Goal: Complete application form: Complete application form

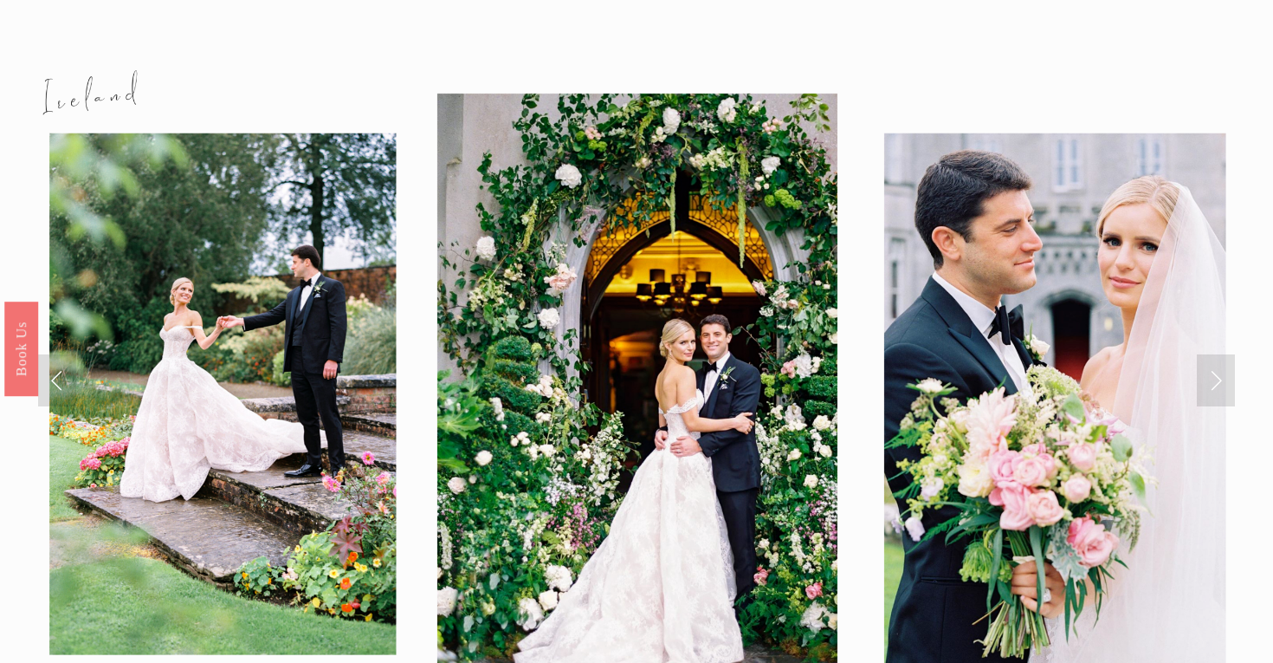
scroll to position [1811, 0]
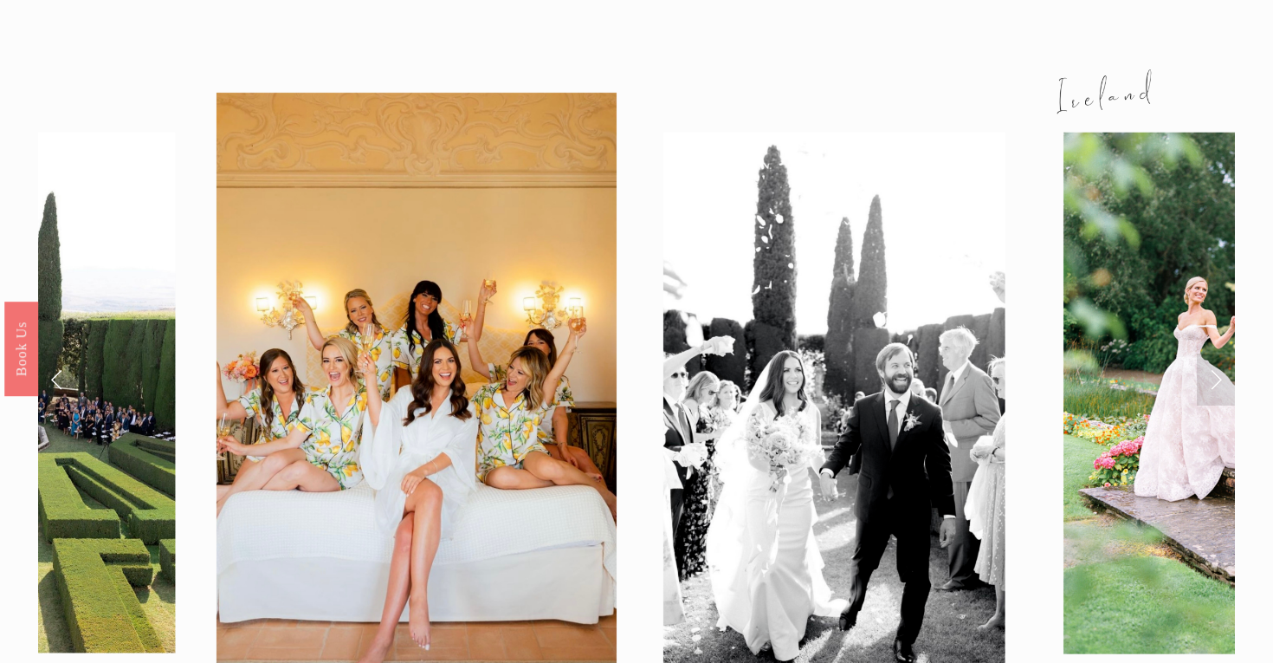
click at [1219, 353] on link "Next Slide" at bounding box center [1216, 379] width 38 height 52
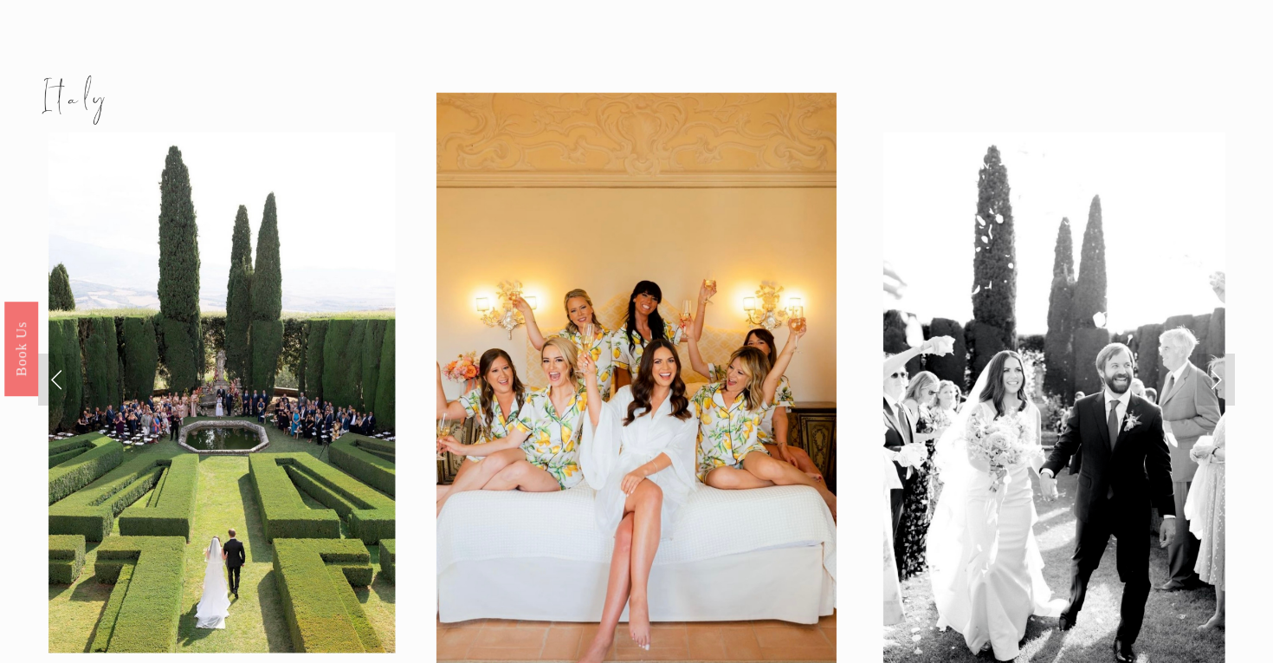
click at [1219, 353] on link "Next Slide" at bounding box center [1216, 379] width 38 height 52
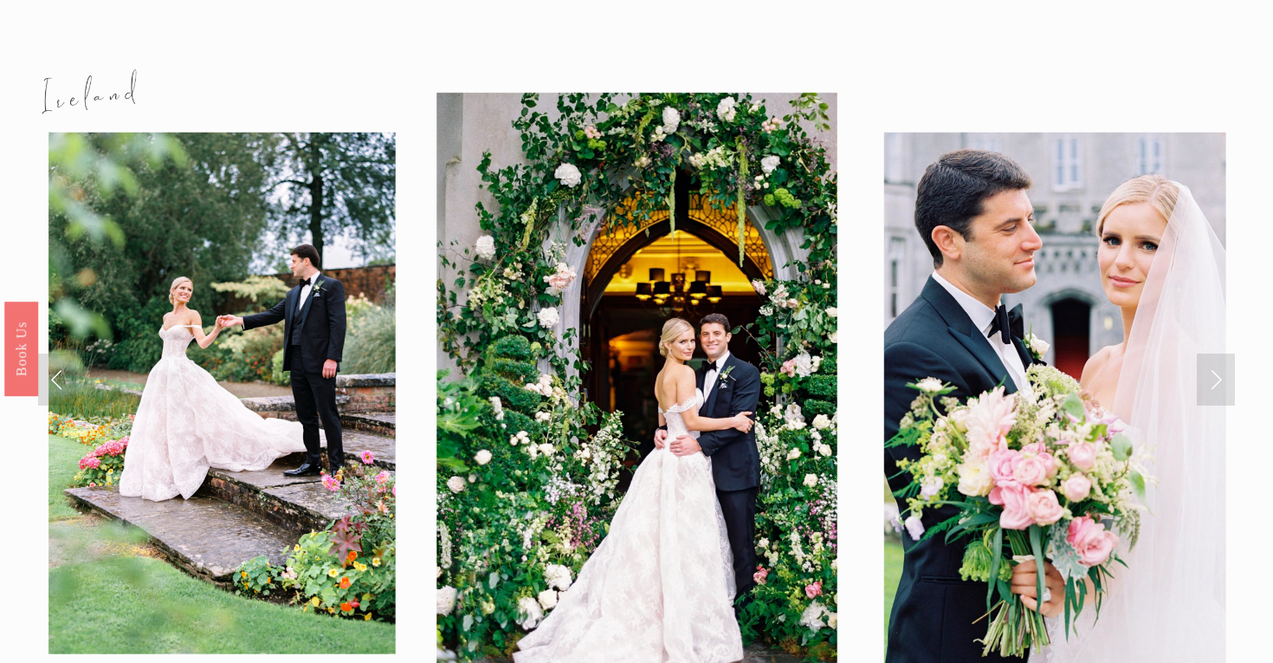
click at [1219, 353] on link "Next Slide" at bounding box center [1216, 379] width 38 height 52
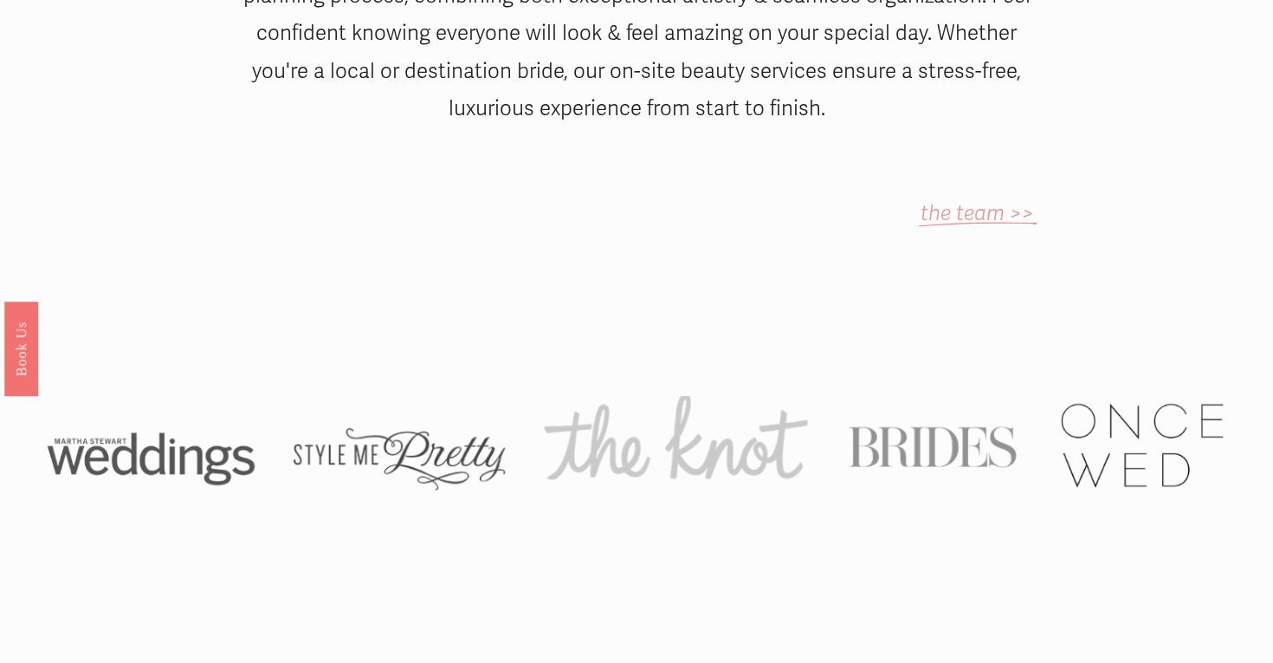
scroll to position [0, 0]
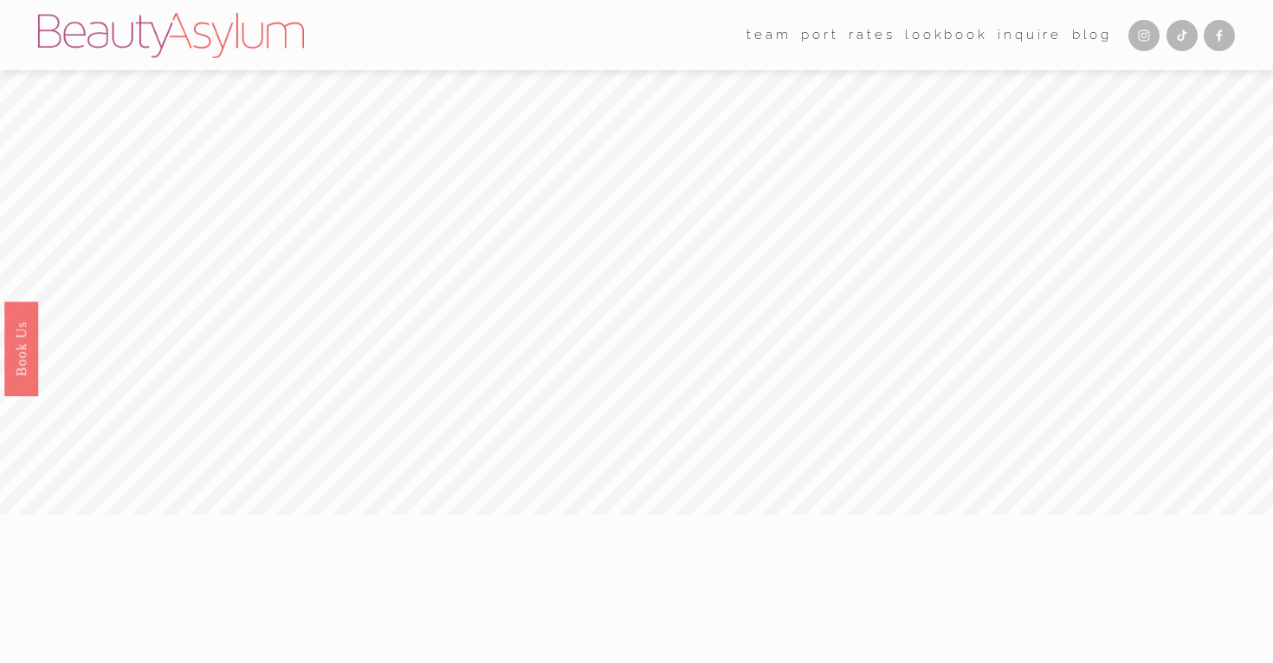
click at [1039, 36] on link "Inquire" at bounding box center [1030, 35] width 64 height 26
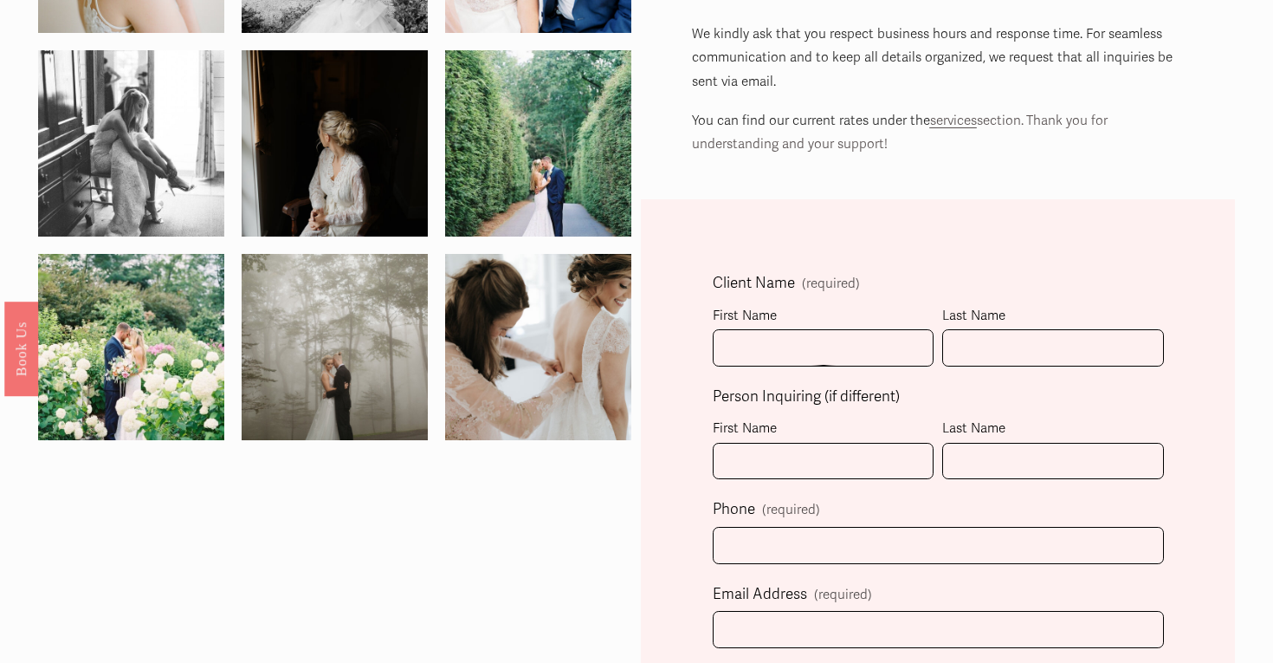
scroll to position [302, 0]
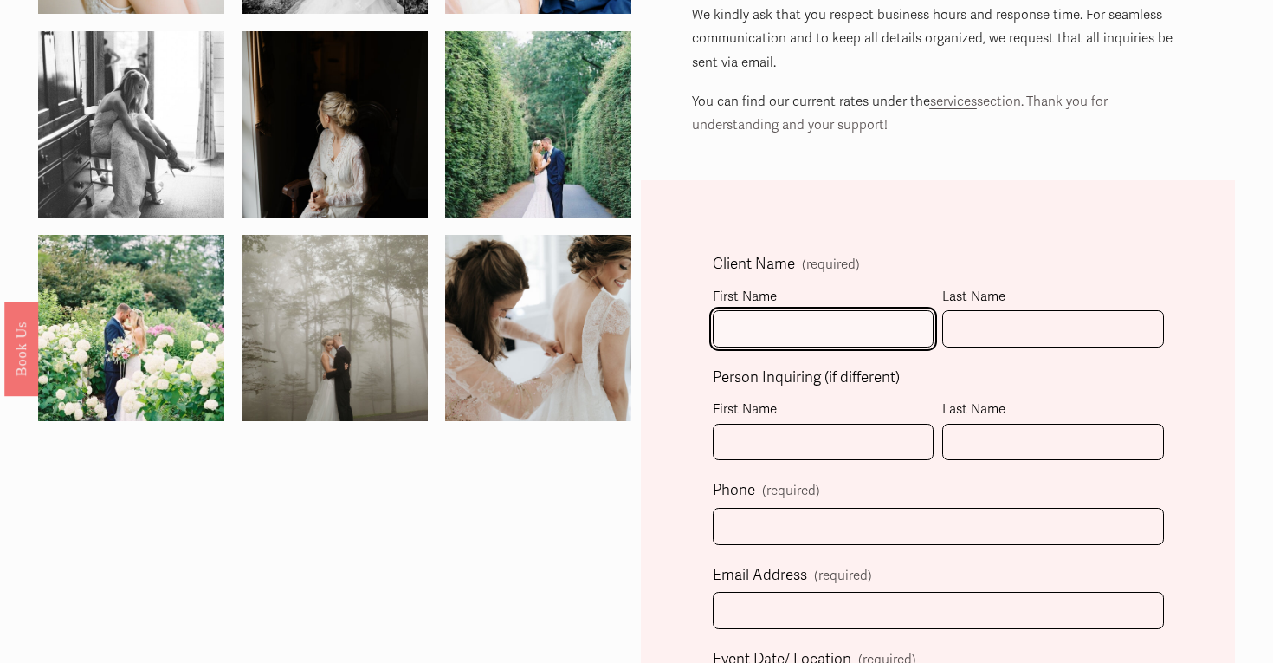
click at [788, 324] on input "First Name" at bounding box center [823, 328] width 221 height 37
type input "[PERSON_NAME]"
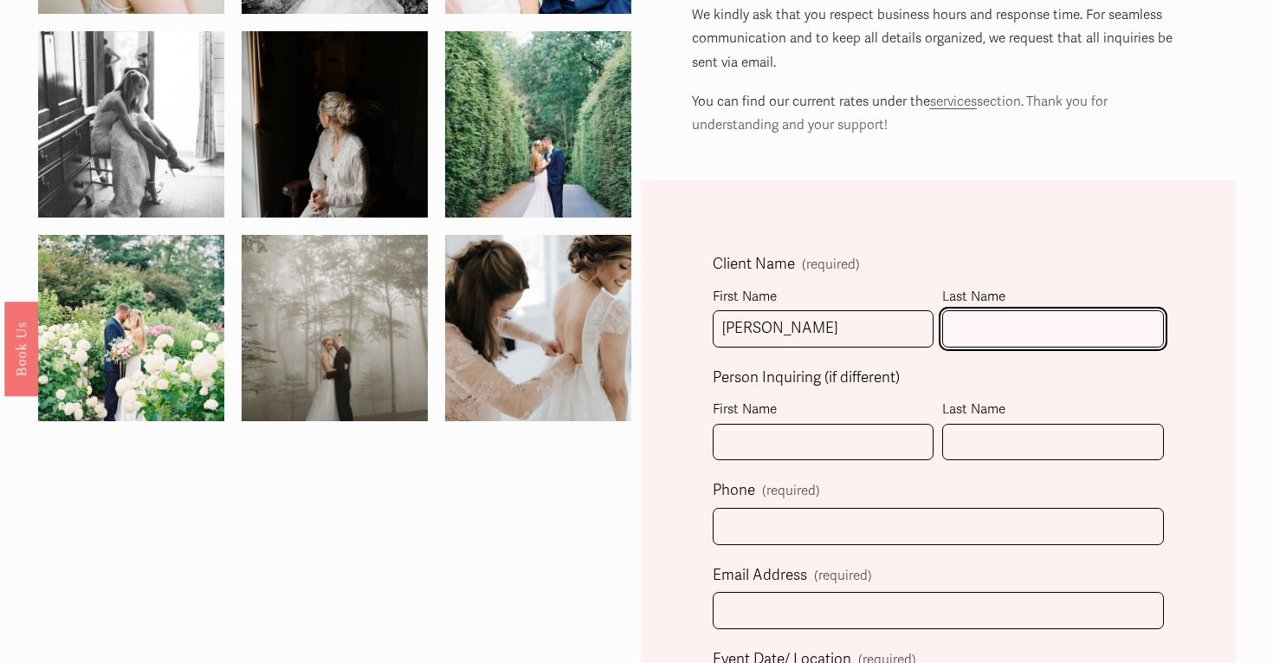
click at [1038, 317] on input "Last Name" at bounding box center [1052, 328] width 221 height 37
type input "S"
type input "[PERSON_NAME]"
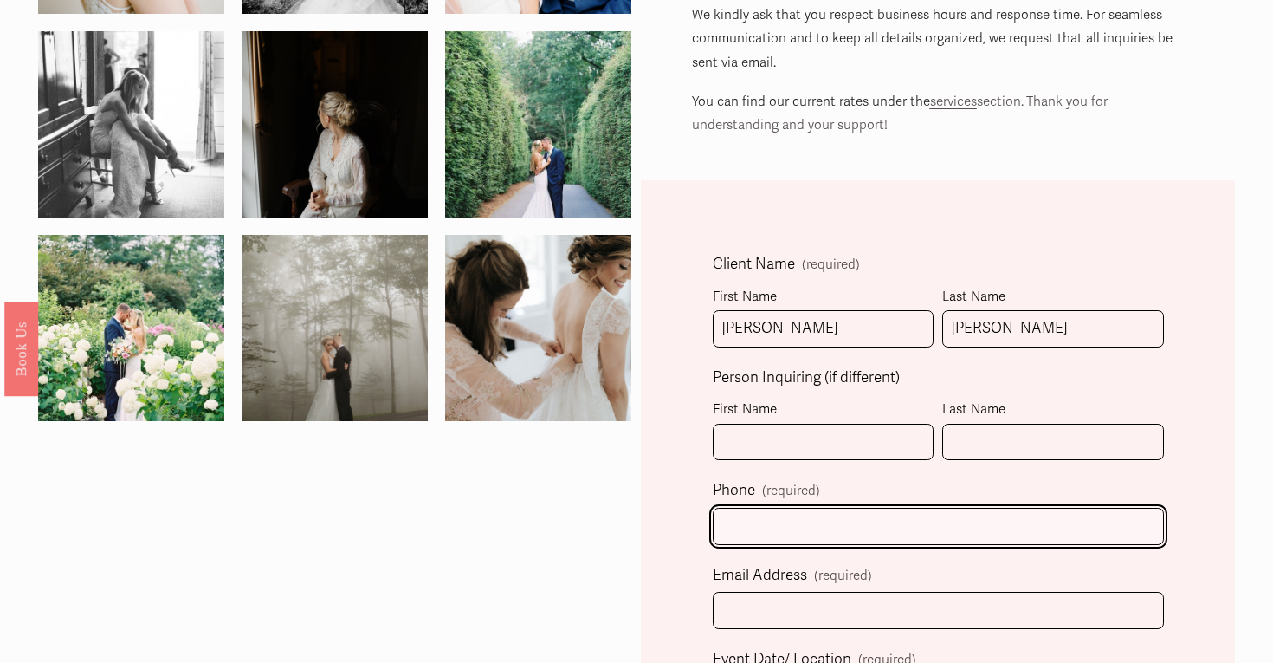
click at [767, 539] on input "text" at bounding box center [938, 526] width 451 height 37
type input "[PHONE_NUMBER]"
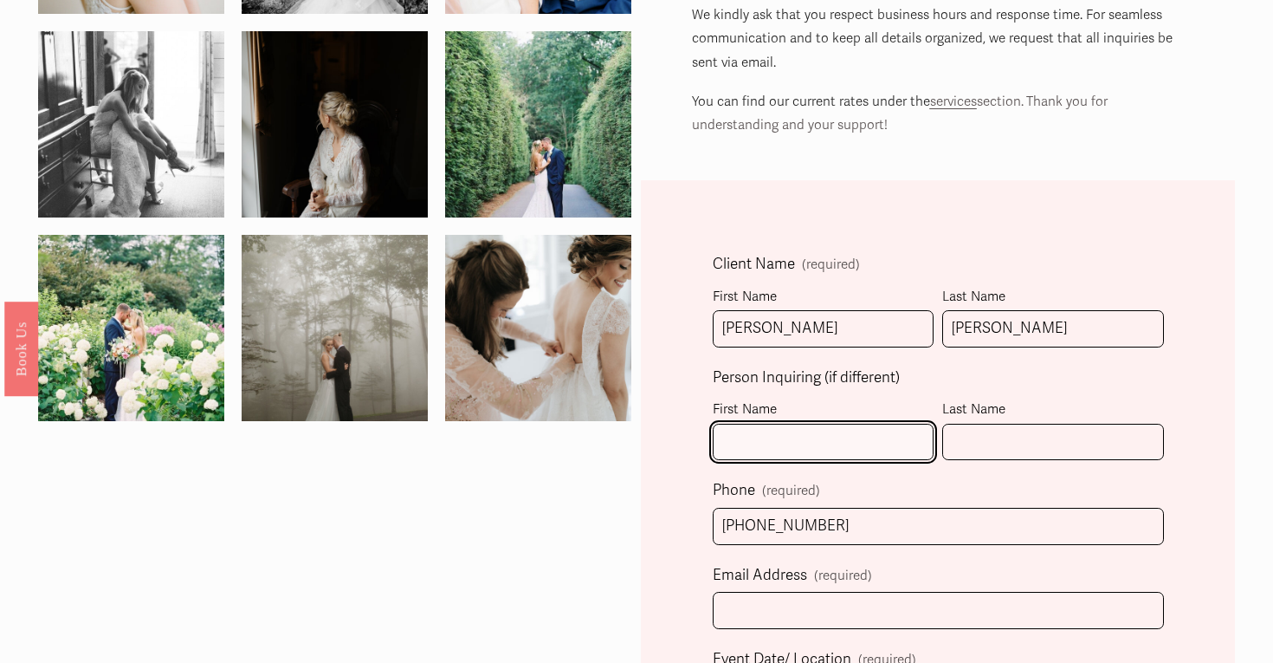
type input "[PERSON_NAME]"
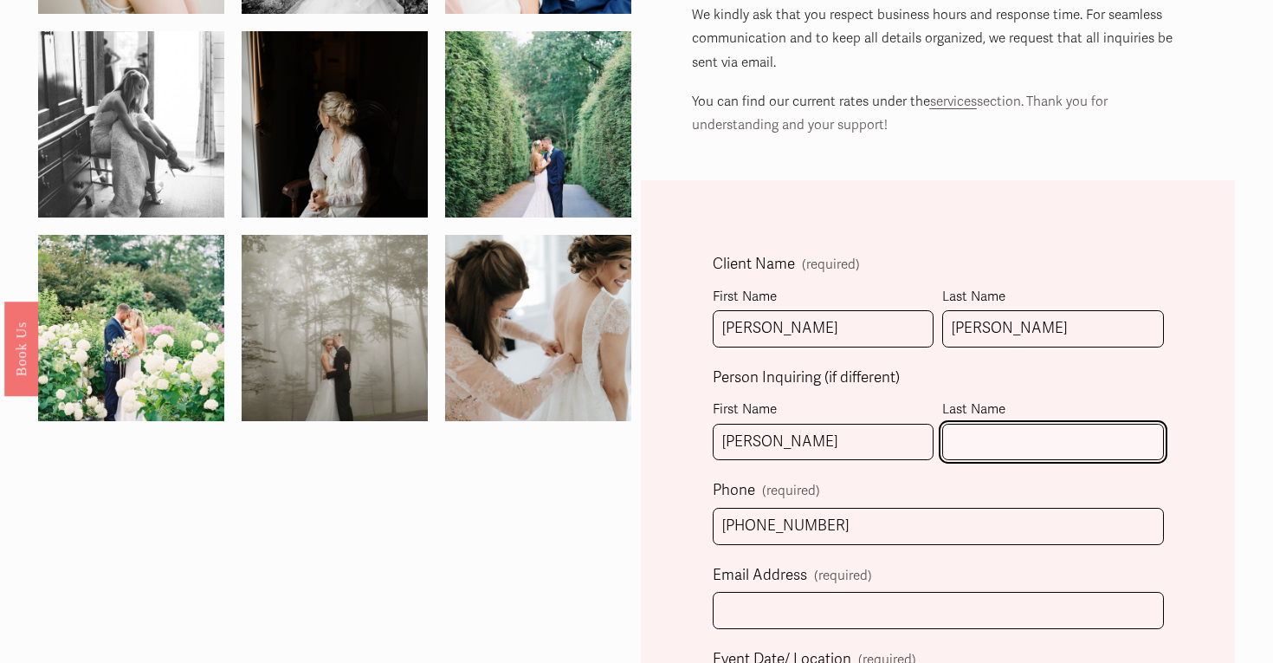
type input "Julia Diaz"
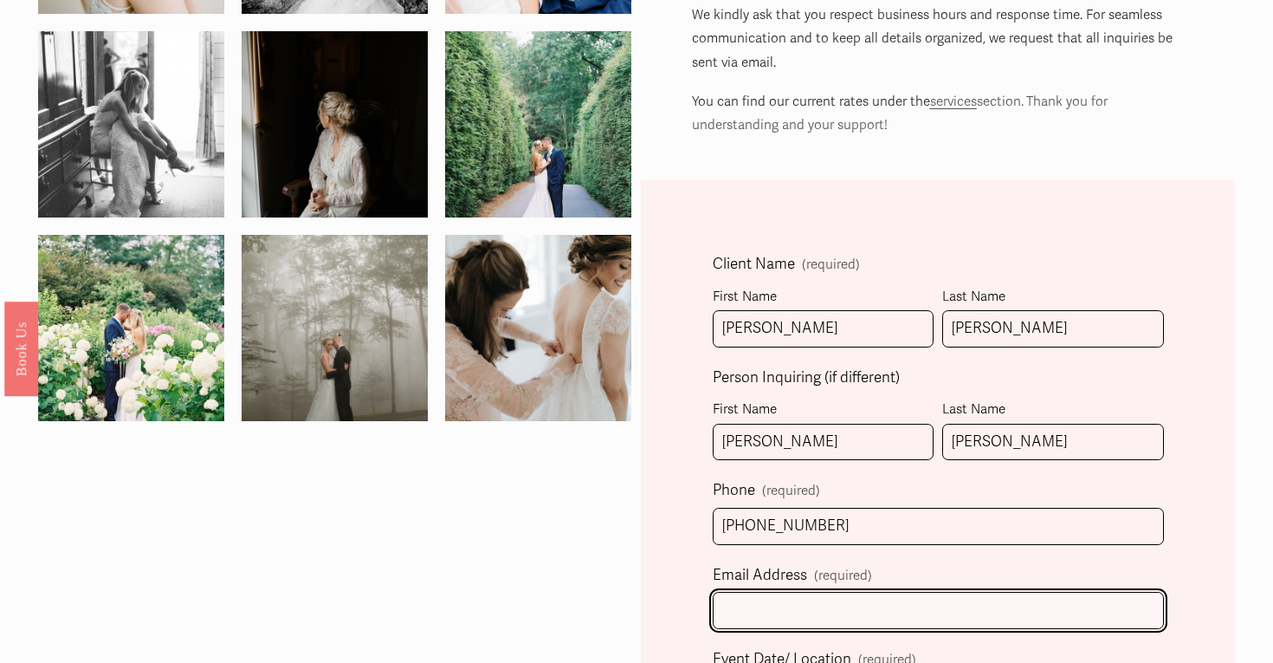
type input "julia94d@gmail.com"
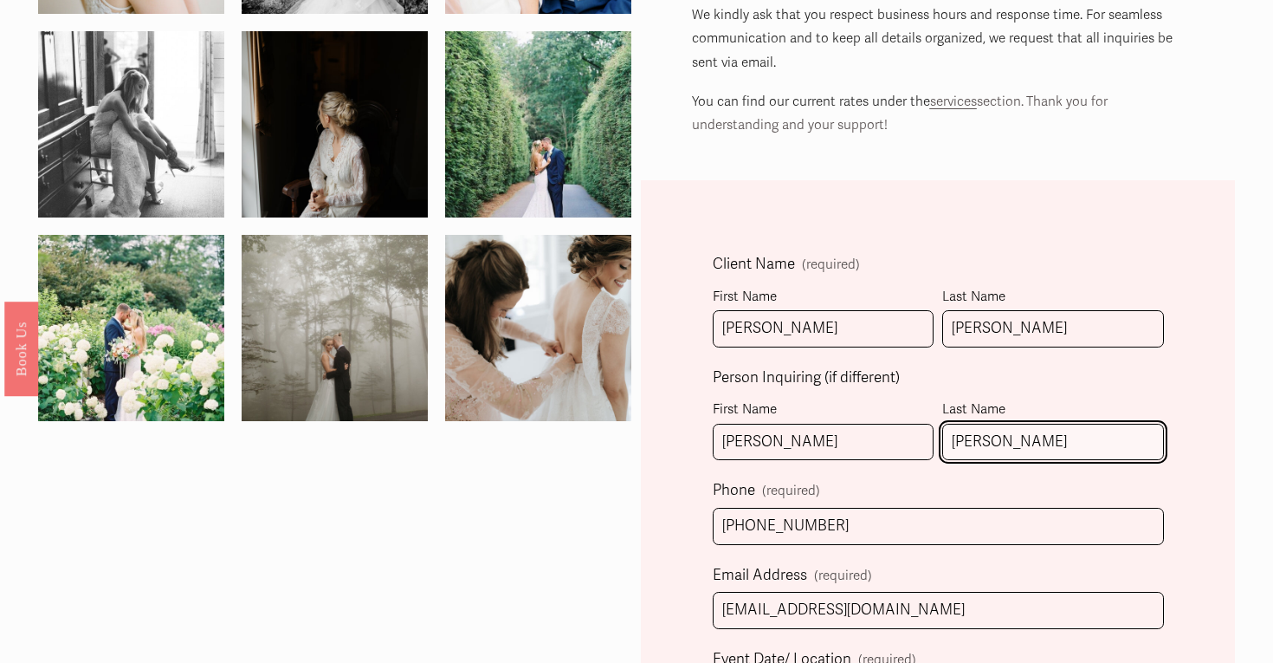
click at [1023, 437] on input "Julia Diaz" at bounding box center [1052, 442] width 221 height 37
type input "J"
type input "Diaz"
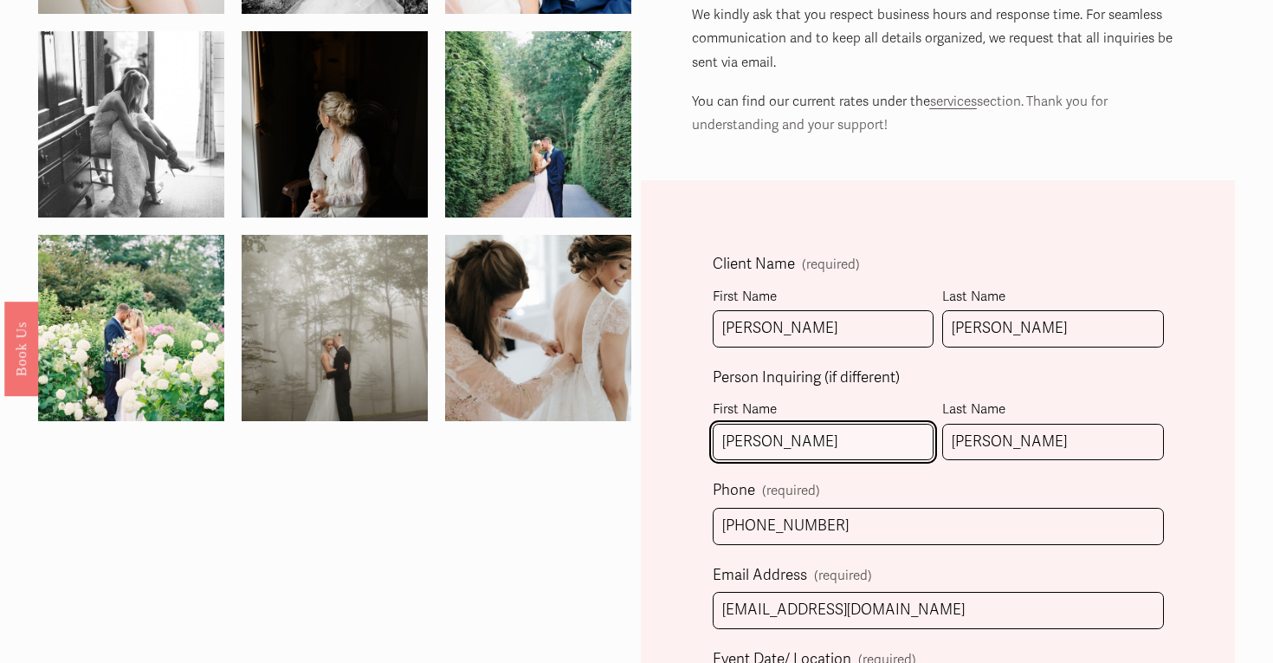
click at [776, 443] on input "julia" at bounding box center [823, 442] width 221 height 37
type input "Julia"
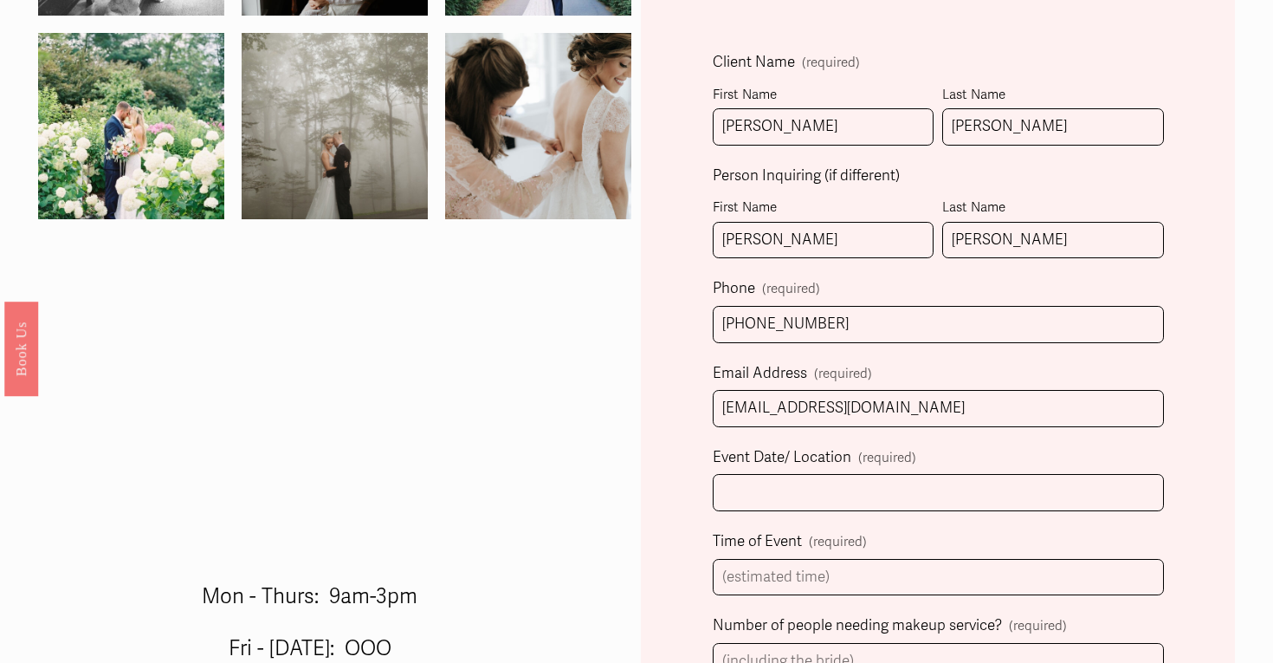
scroll to position [541, 0]
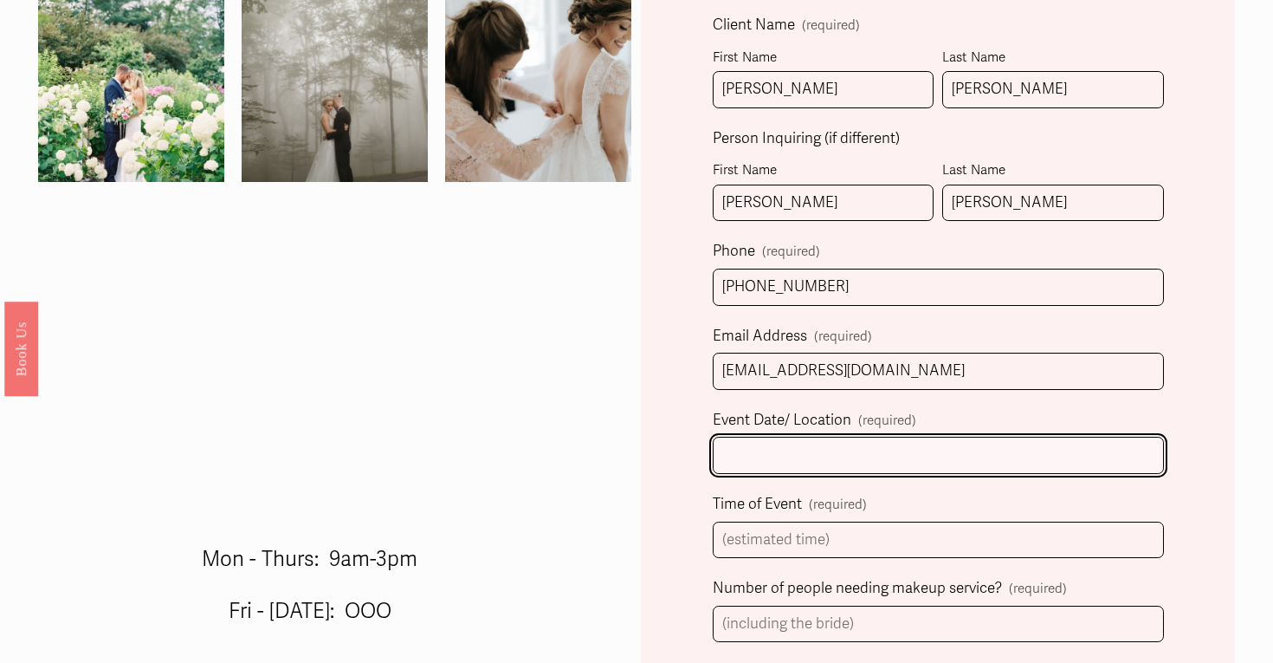
click at [845, 459] on input "Event Date/ Location (required)" at bounding box center [938, 455] width 451 height 37
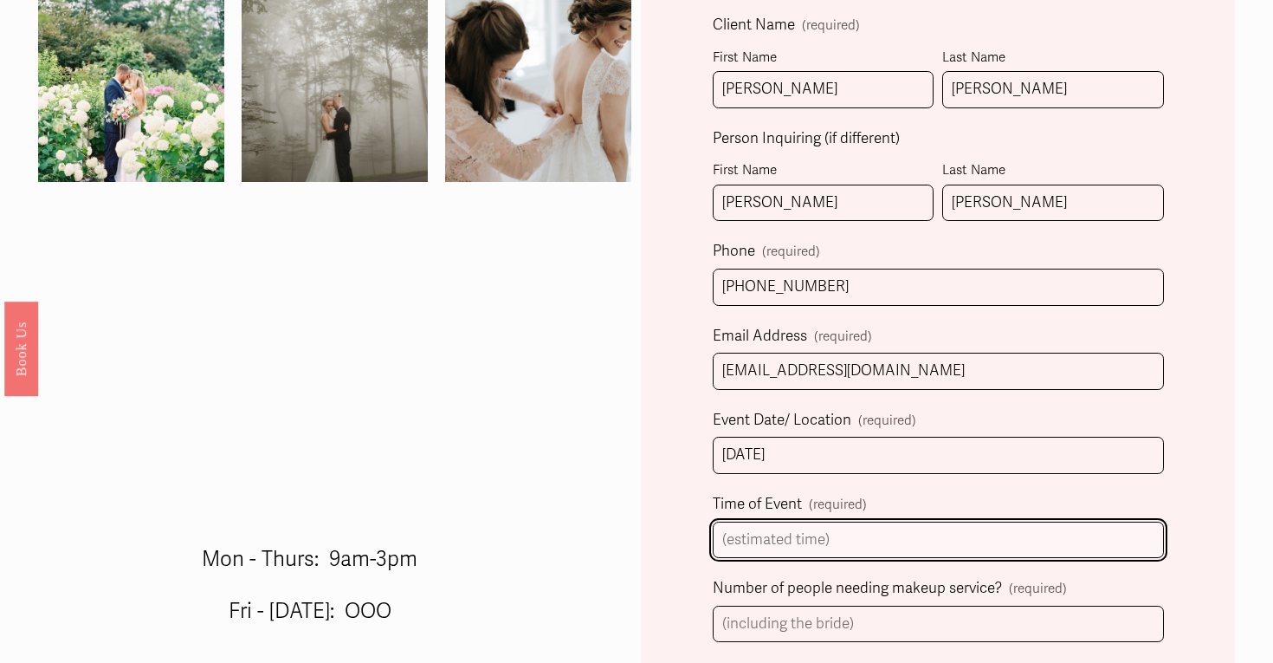
click at [789, 528] on input "Time of Event (required)" at bounding box center [938, 539] width 451 height 37
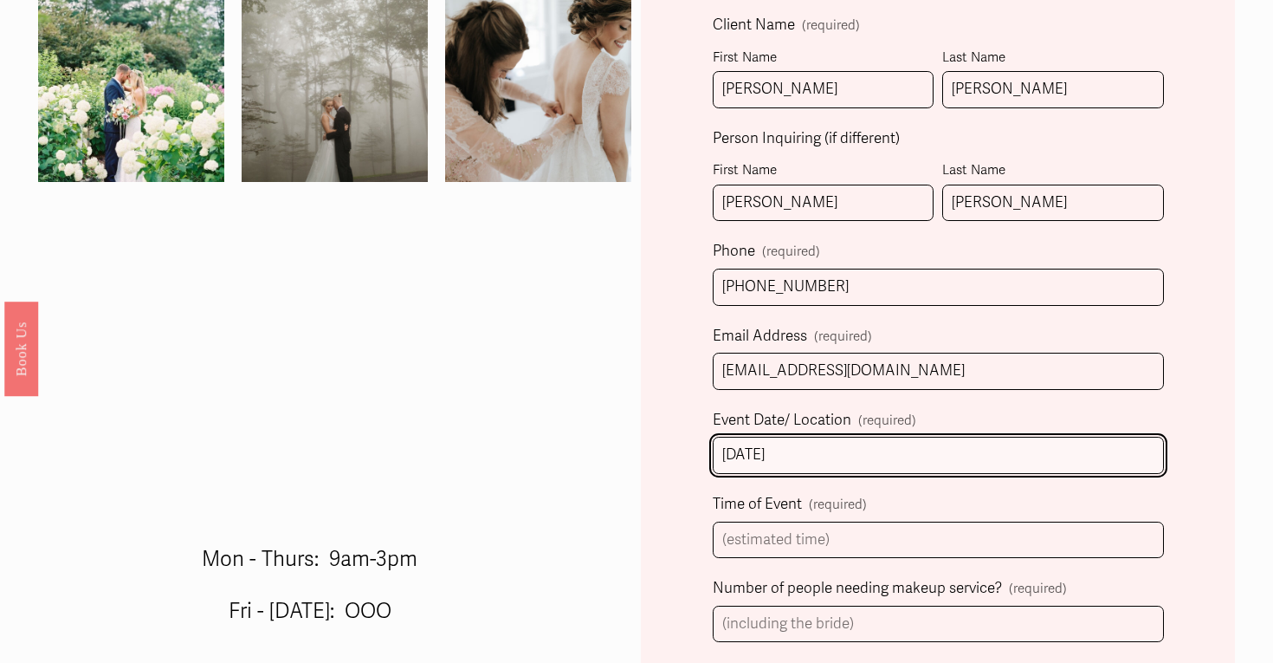
click at [826, 457] on input "10/27/2025" at bounding box center [938, 455] width 451 height 37
paste input "Twickenham House"
type input "10/27/2025 Twickenham House"
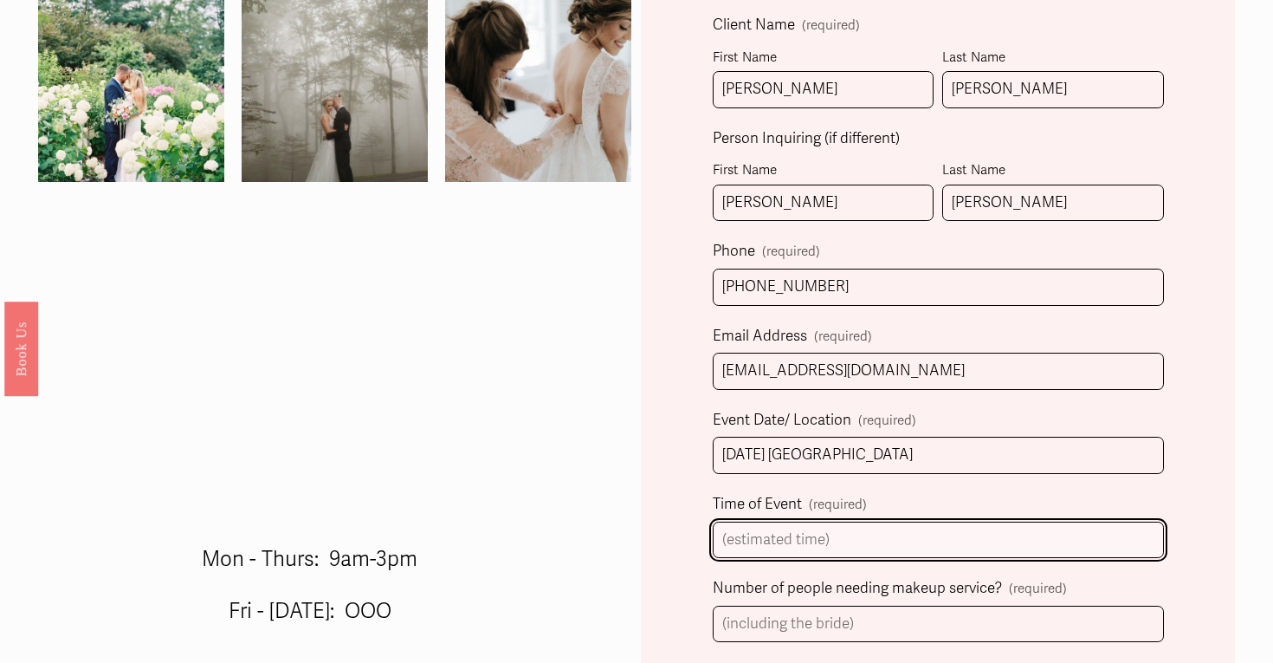
click at [851, 535] on input "Time of Event (required)" at bounding box center [938, 539] width 451 height 37
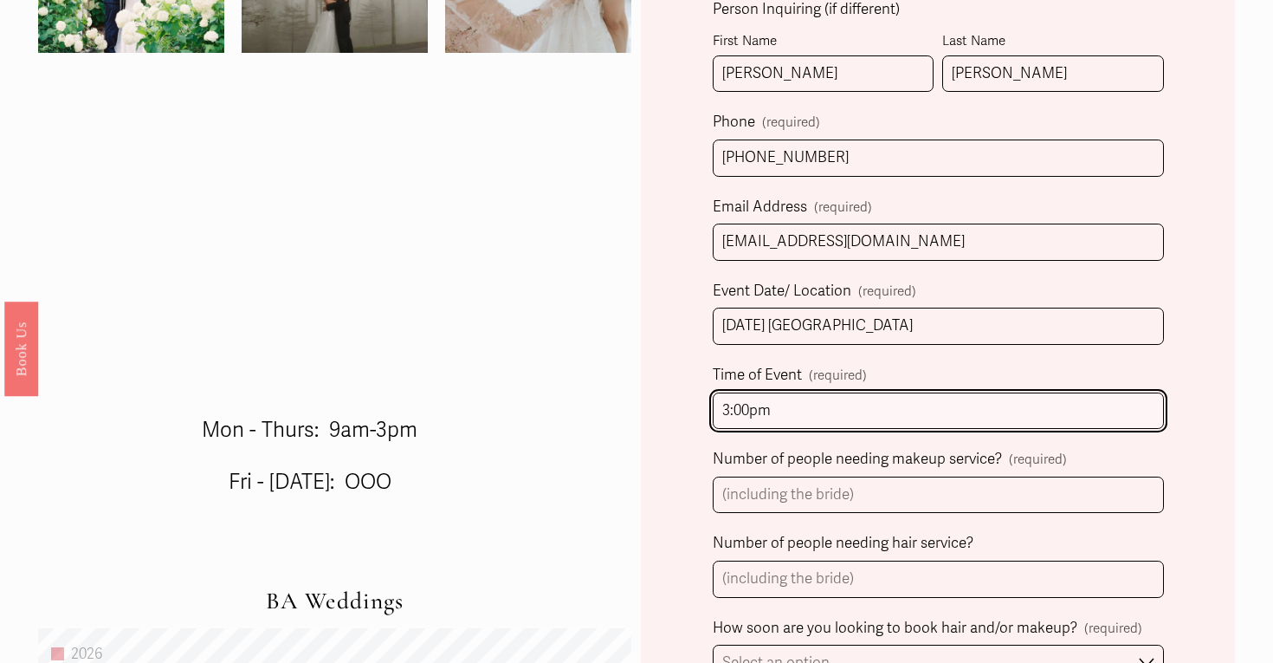
scroll to position [674, 0]
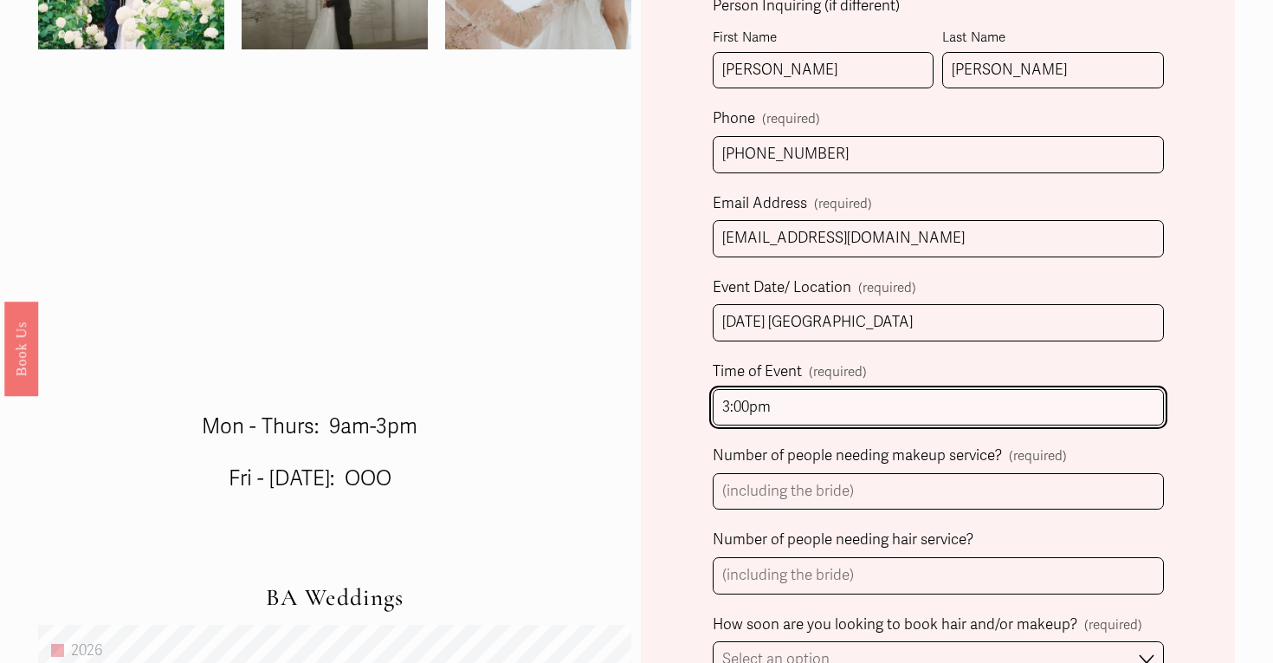
type input "3:00pm"
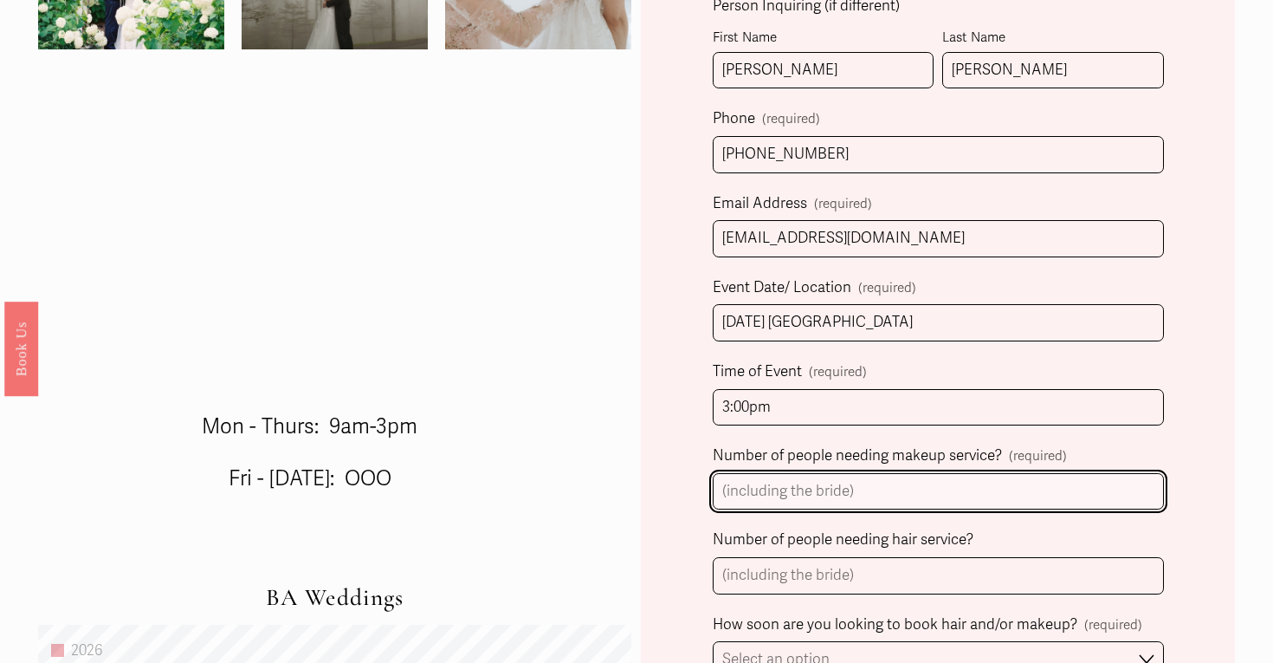
click at [948, 487] on input "Number of people needing makeup service? (required)" at bounding box center [938, 491] width 451 height 37
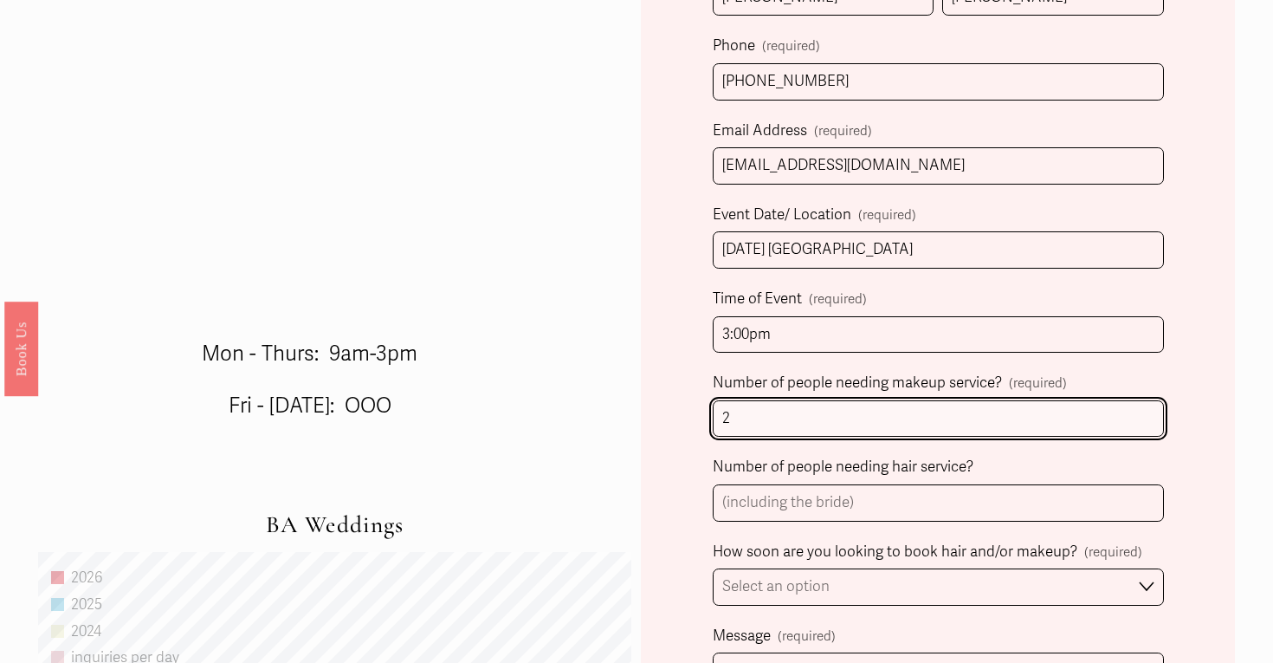
scroll to position [747, 0]
type input "2"
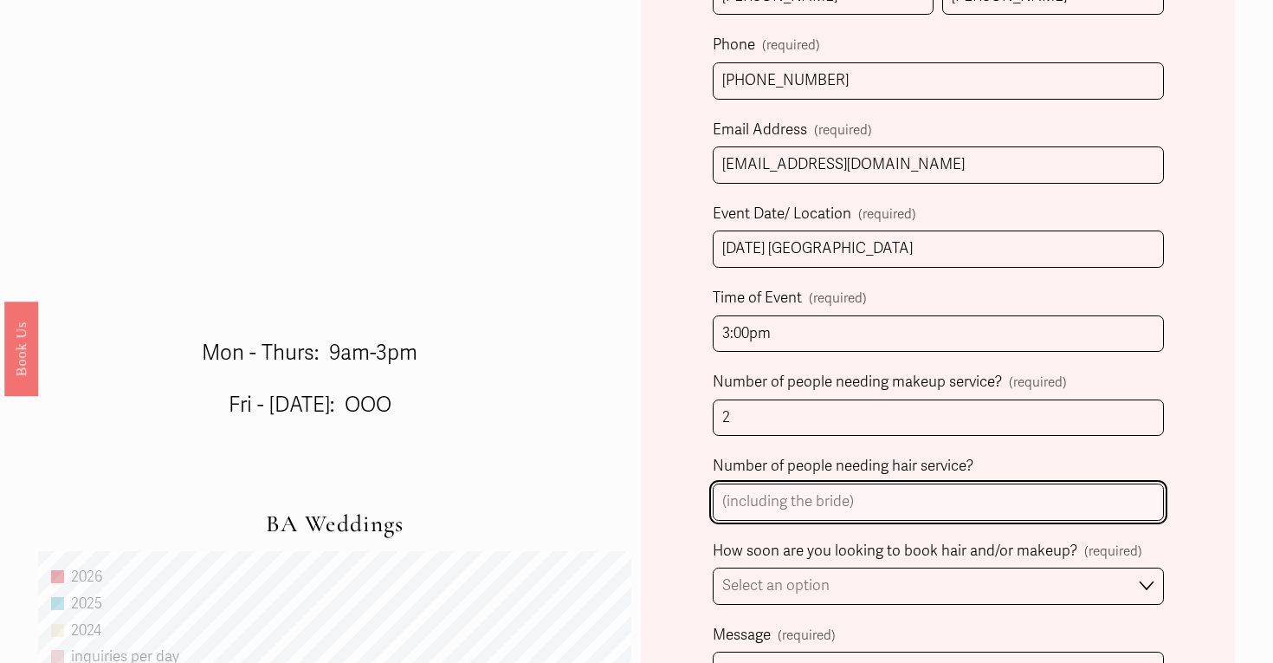
click at [942, 509] on input "Number of people needing hair service?" at bounding box center [938, 501] width 451 height 37
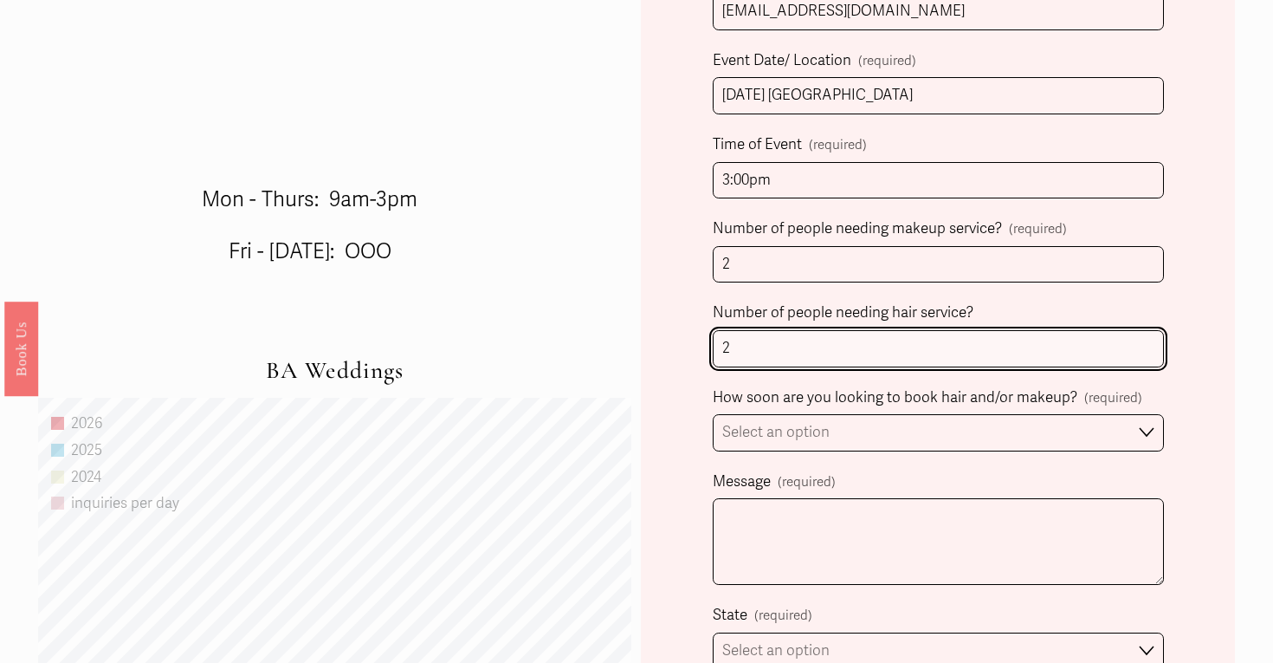
scroll to position [903, 0]
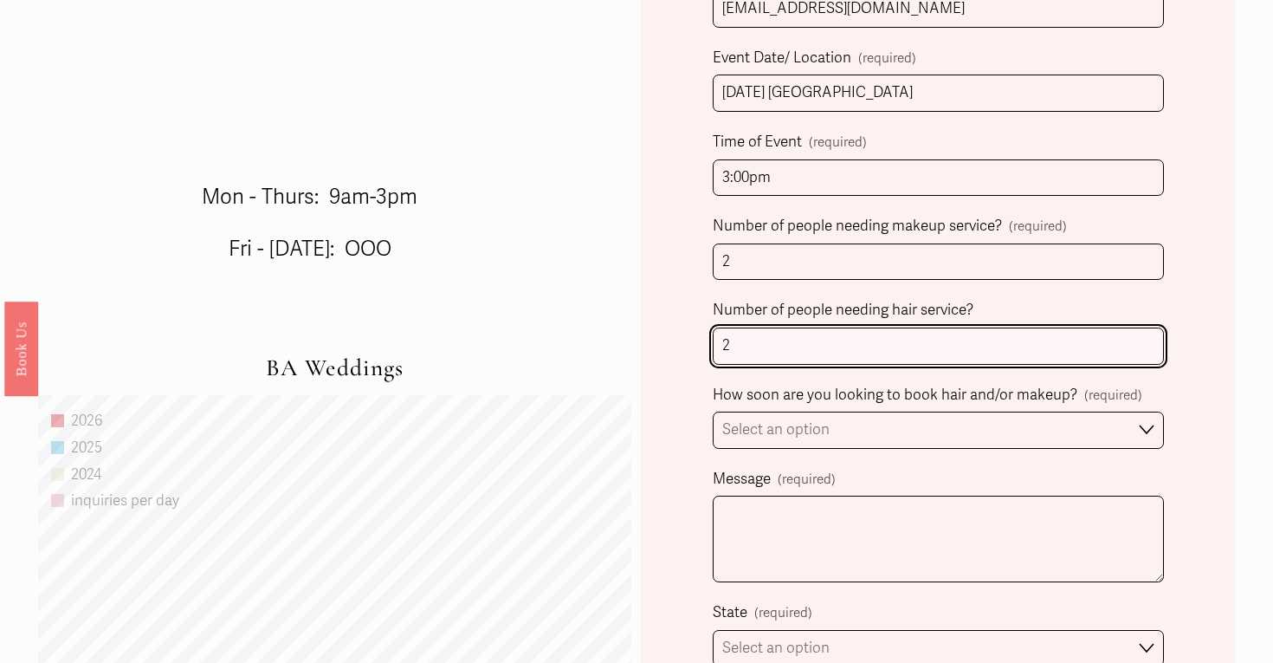
type input "2"
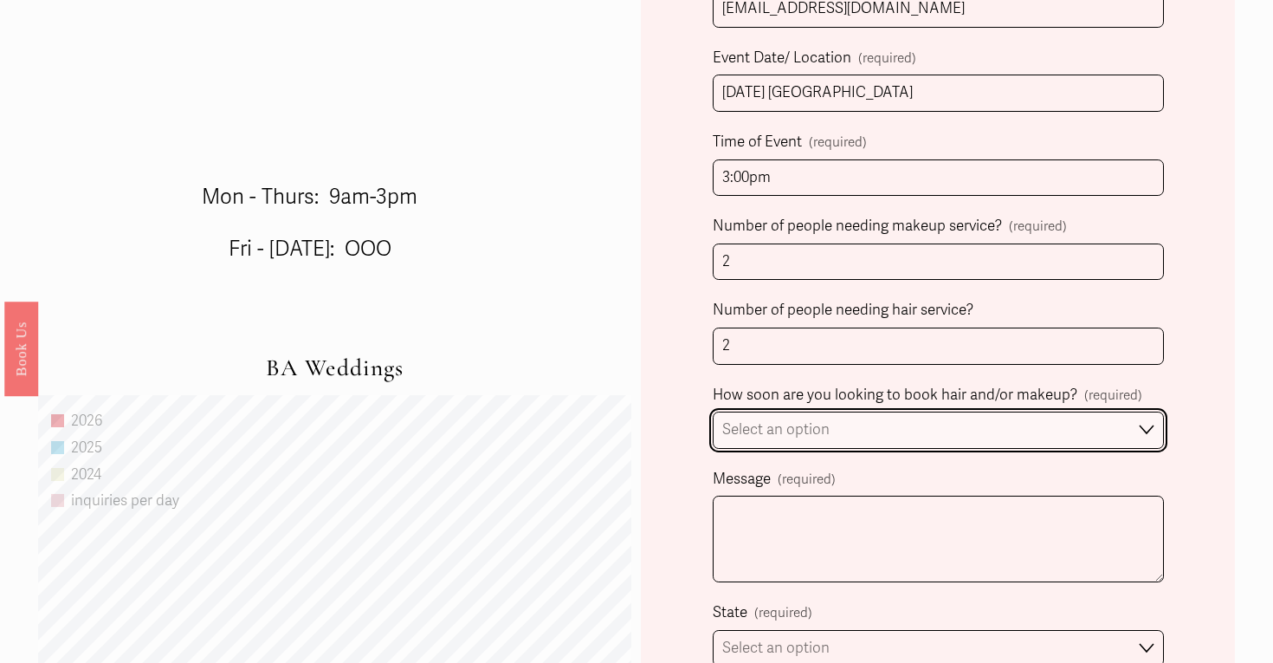
click at [951, 443] on select "Select an option Immediately 1-2 weeks I'm looking for information & not ready …" at bounding box center [938, 429] width 451 height 37
select select "1-2 weeks"
click at [713, 411] on select "Select an option Immediately 1-2 weeks I'm looking for information & not ready …" at bounding box center [938, 429] width 451 height 37
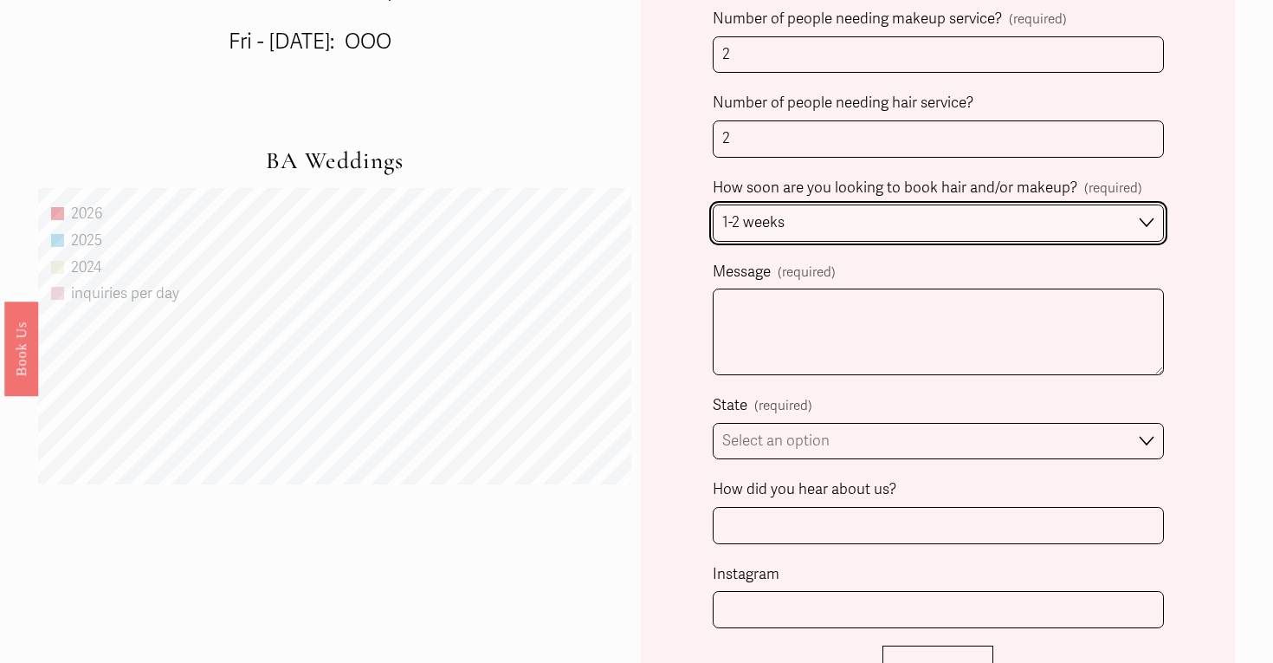
scroll to position [1112, 0]
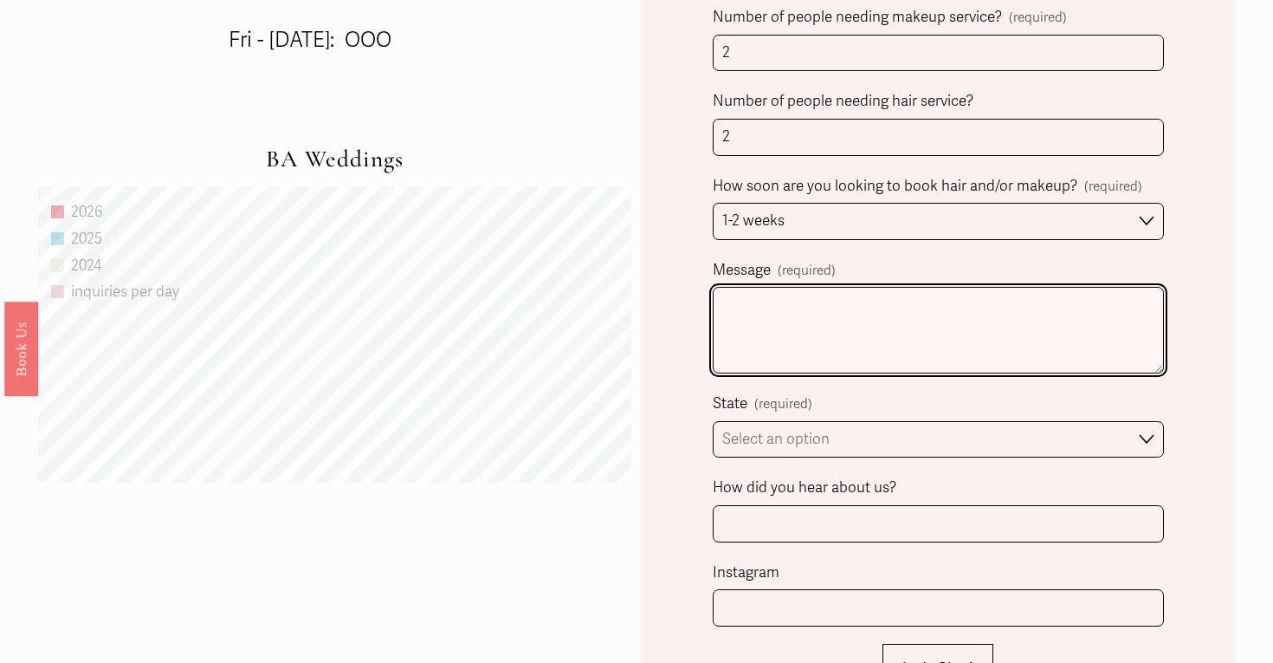
click at [902, 340] on textarea "Message (required)" at bounding box center [938, 330] width 451 height 87
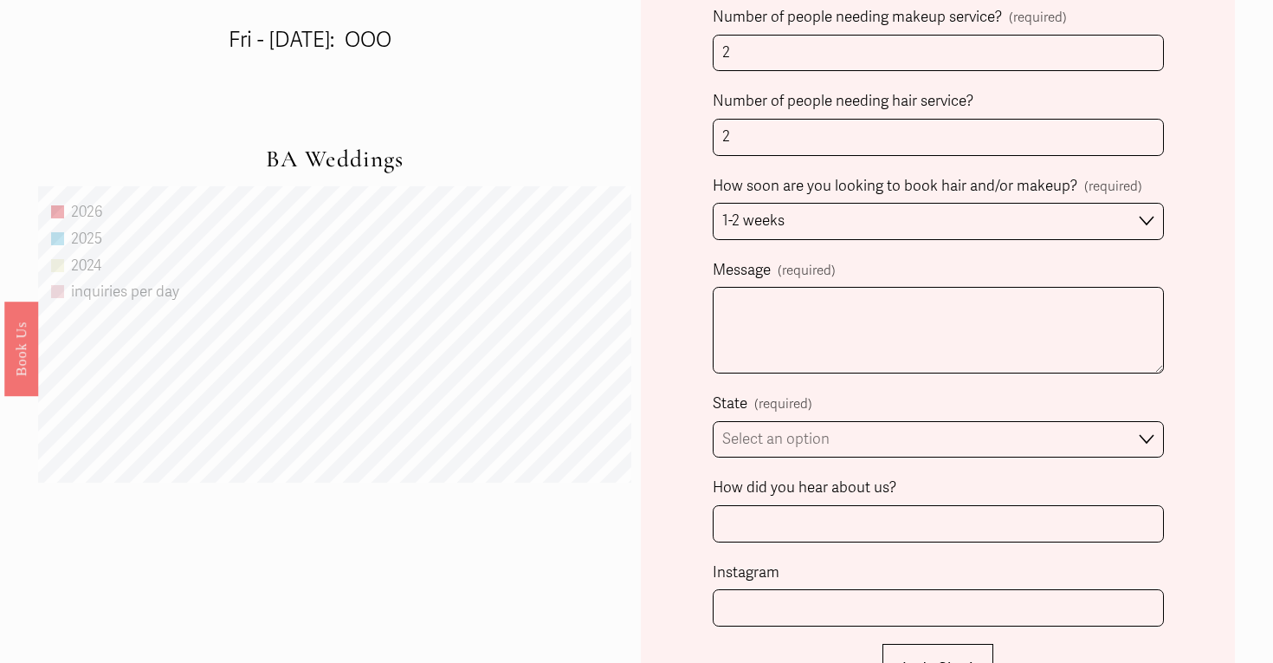
click at [867, 472] on div "Client Name (required) First Name Julia Last Name Diaz Person Inquiring (if dif…" at bounding box center [938, 33] width 451 height 1185
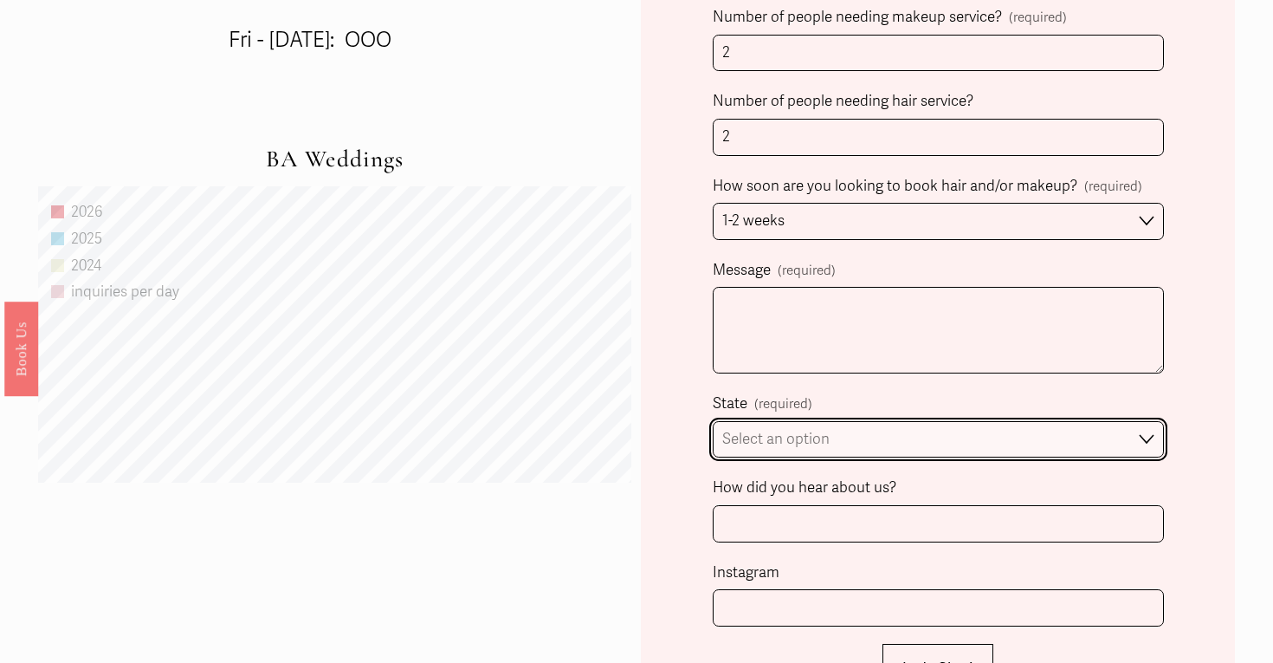
click at [867, 450] on select "Select an option Please Select One Atlanta, GA Charlotte, NC Charleston, SC Des…" at bounding box center [938, 439] width 451 height 37
select select "Destination Wedding"
click at [713, 421] on select "Select an option Please Select One Atlanta, GA Charlotte, NC Charleston, SC Des…" at bounding box center [938, 439] width 451 height 37
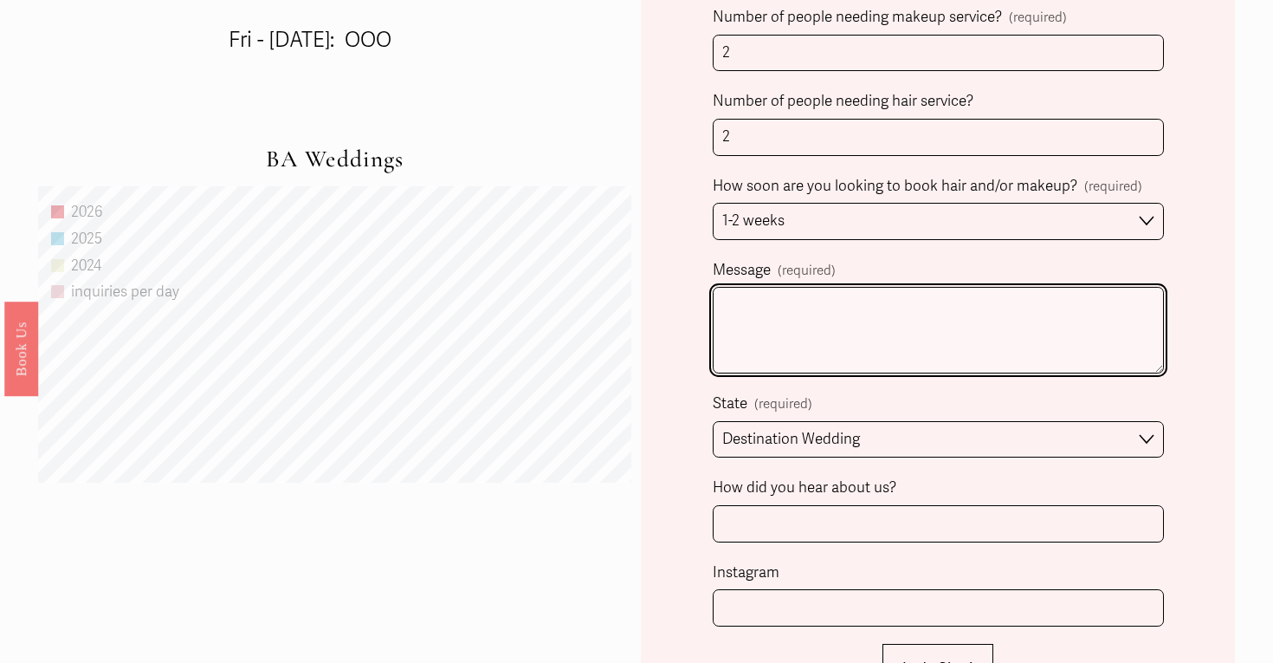
click at [902, 330] on textarea "Message (required)" at bounding box center [938, 330] width 451 height 87
click at [967, 304] on textarea "We have a last minute wedding in jefferson" at bounding box center [938, 330] width 451 height 87
click at [988, 314] on textarea "We have a last minute wedding in jefferson" at bounding box center [938, 330] width 451 height 87
click at [966, 312] on textarea "We have a last minute wedding in jefferson" at bounding box center [938, 330] width 451 height 87
click at [1022, 309] on textarea "We have a last minute wedding in jefferson" at bounding box center [938, 330] width 451 height 87
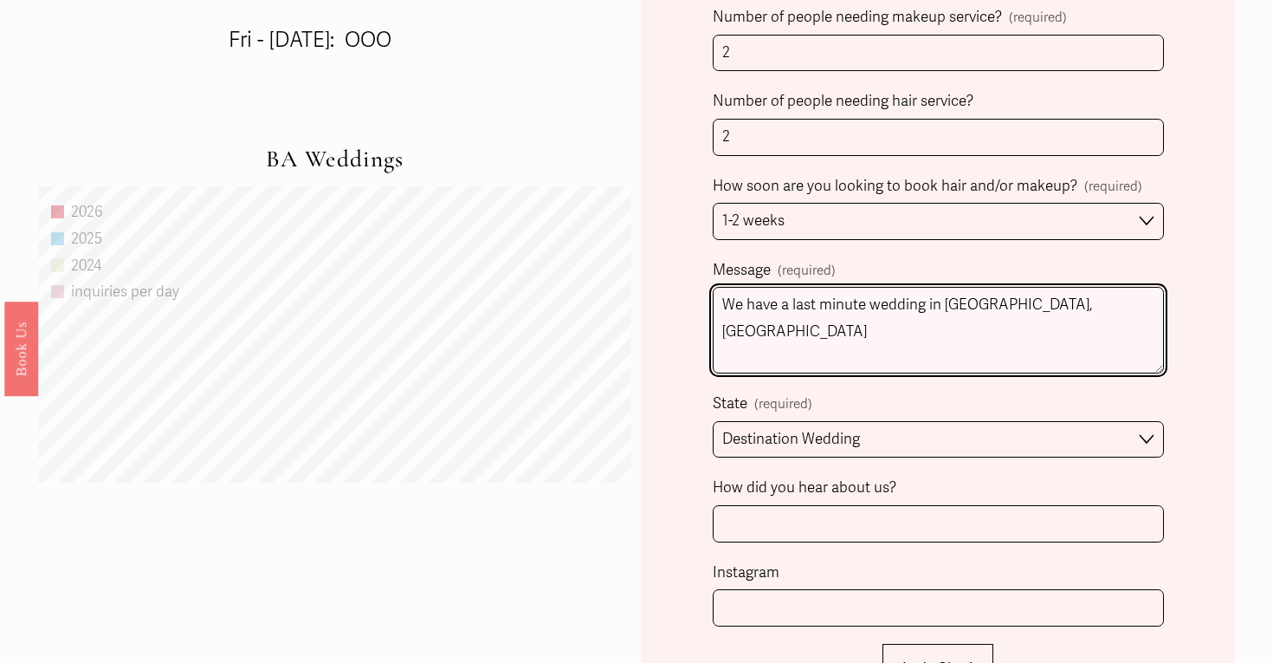
paste textarea "Twickenham House"
click at [828, 354] on textarea "We have a last minute wedding in jefferson, NC Twickenham House I would need te…" at bounding box center [938, 330] width 451 height 87
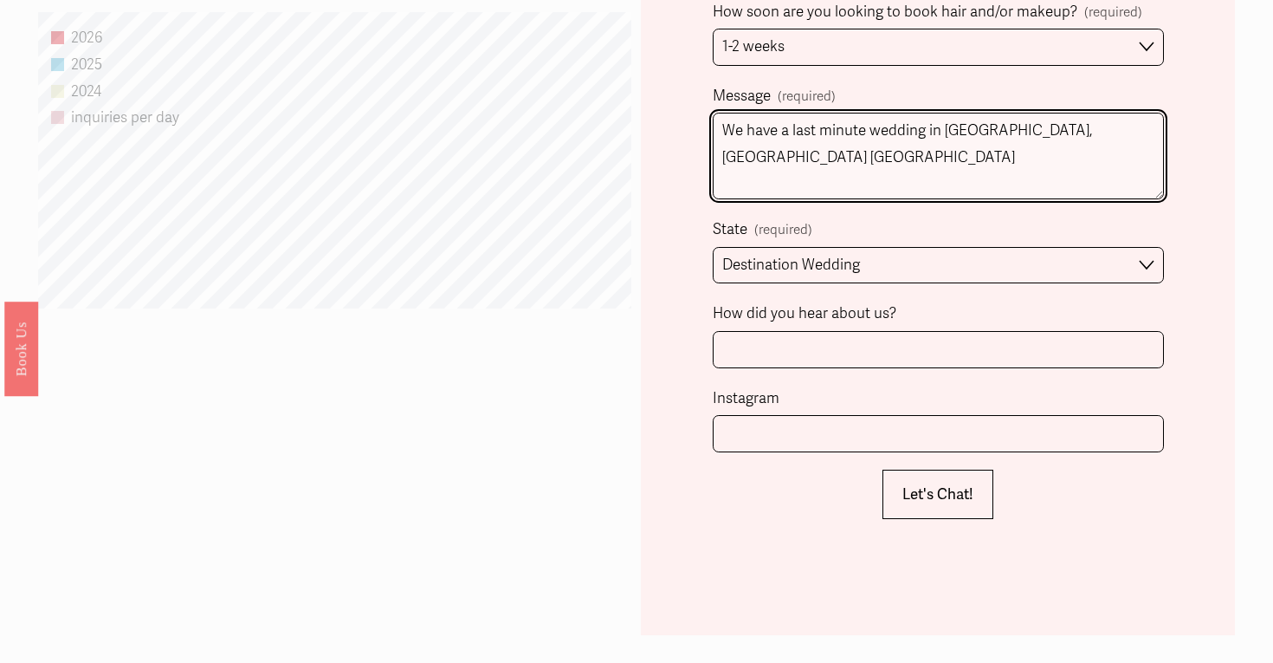
scroll to position [1290, 0]
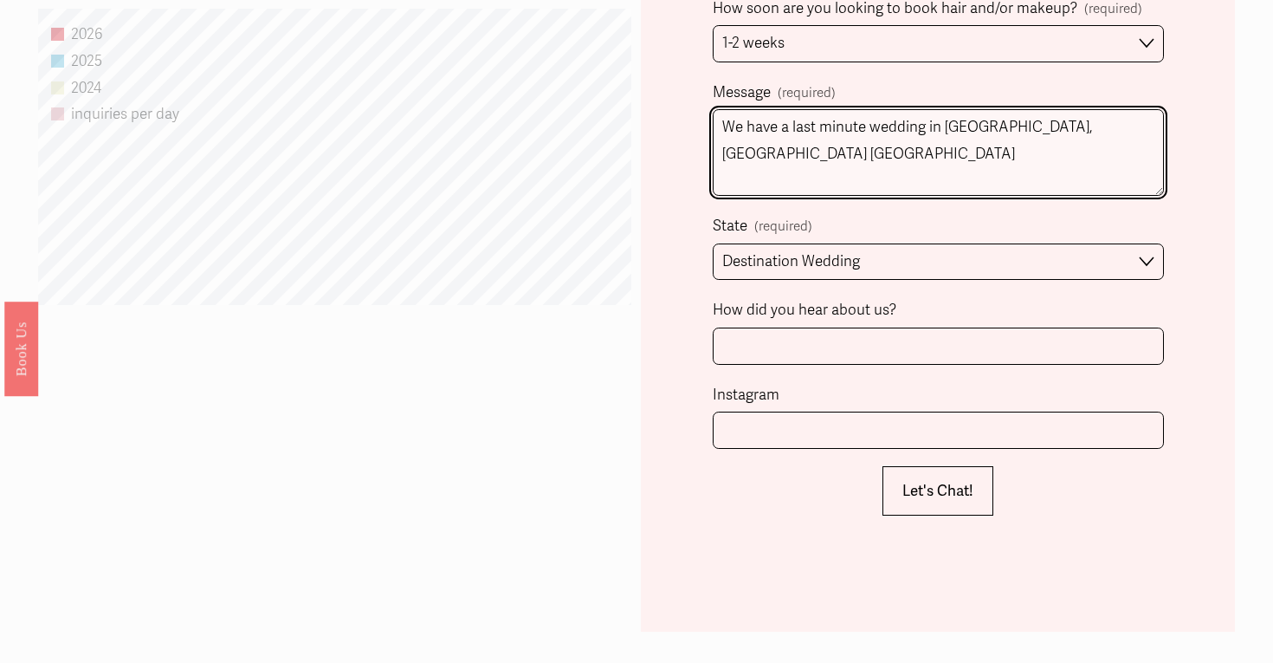
type textarea "We have a last minute wedding in jefferson, NC Twickenham House"
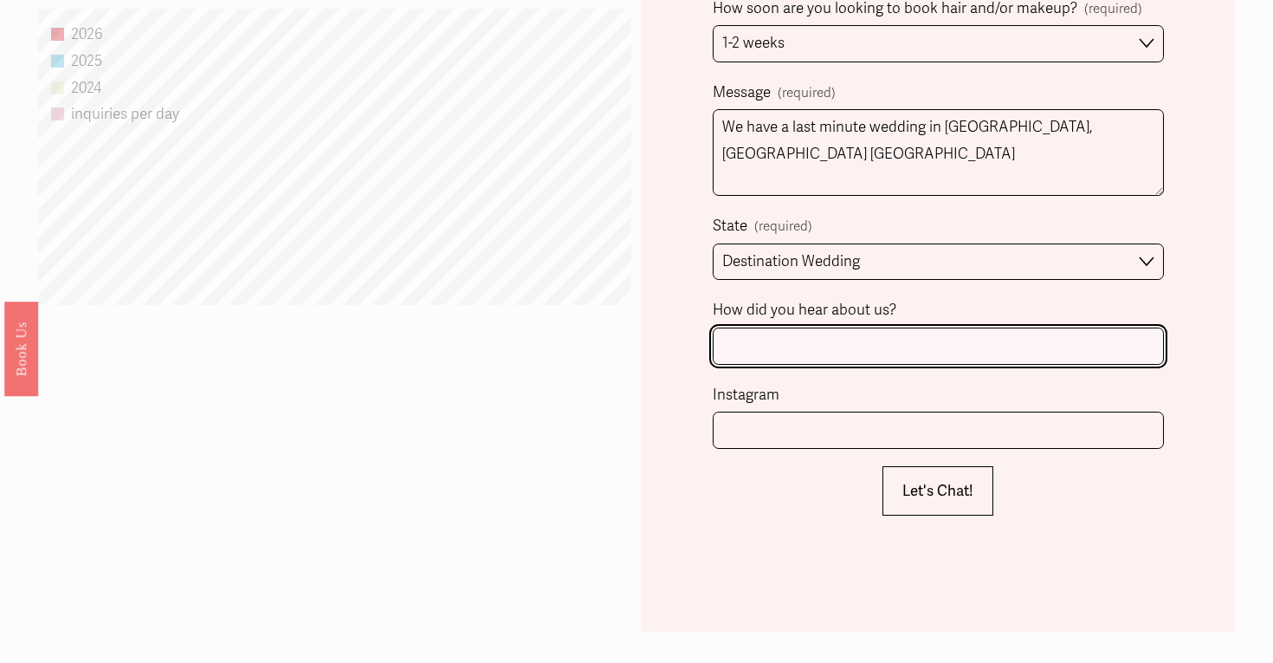
click at [854, 340] on input "How did you hear about us?" at bounding box center [938, 345] width 451 height 37
click at [740, 341] on input "referal" at bounding box center [938, 345] width 451 height 37
type input "referral"
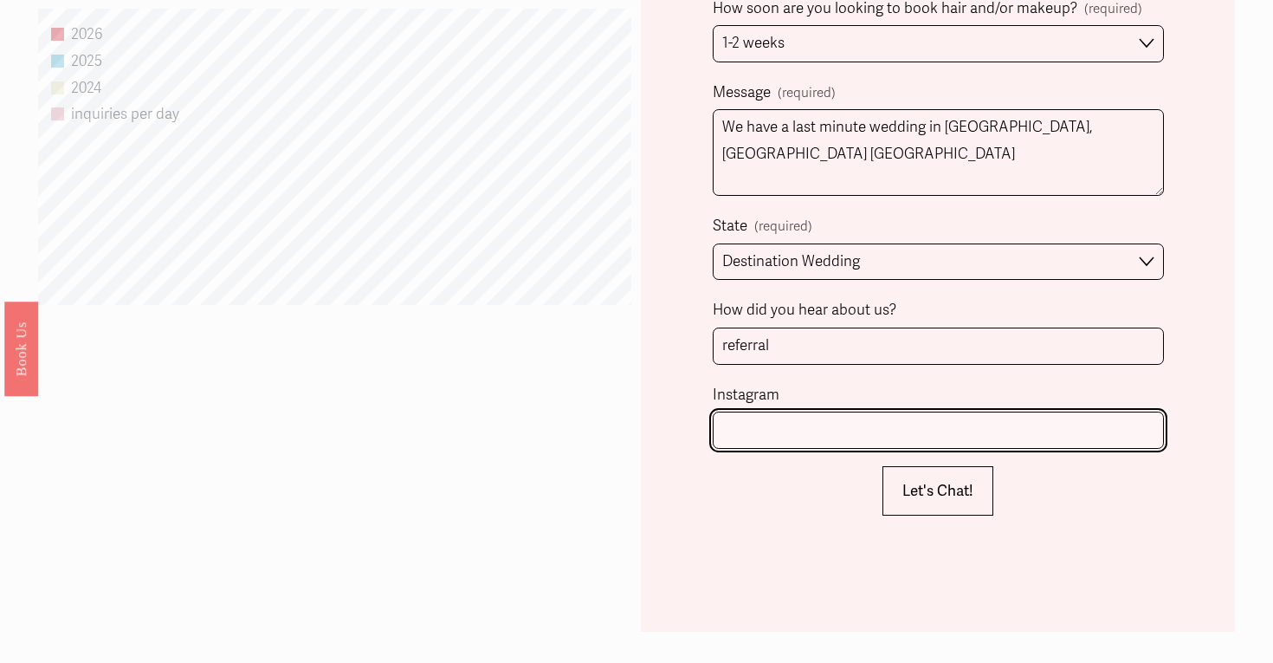
click at [773, 432] on input "Instagram" at bounding box center [938, 429] width 451 height 37
type input "juliadiaziaconi"
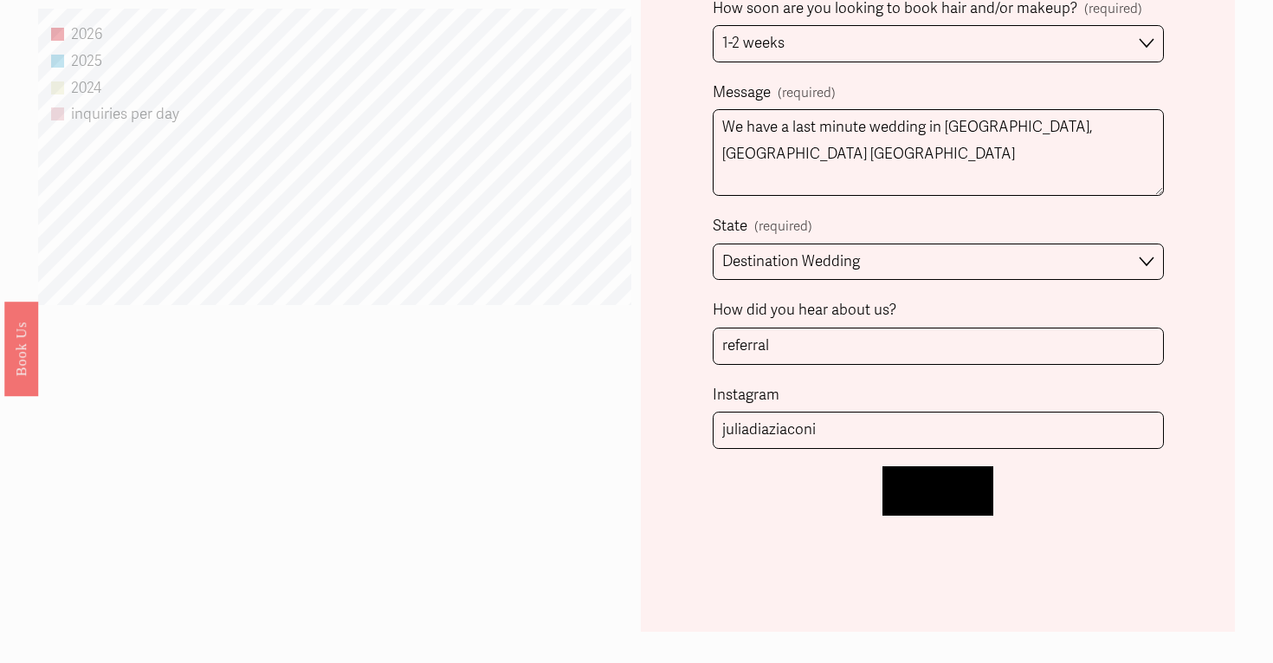
click at [936, 500] on button "Let's Chat! Let's Chat!" at bounding box center [938, 490] width 111 height 49
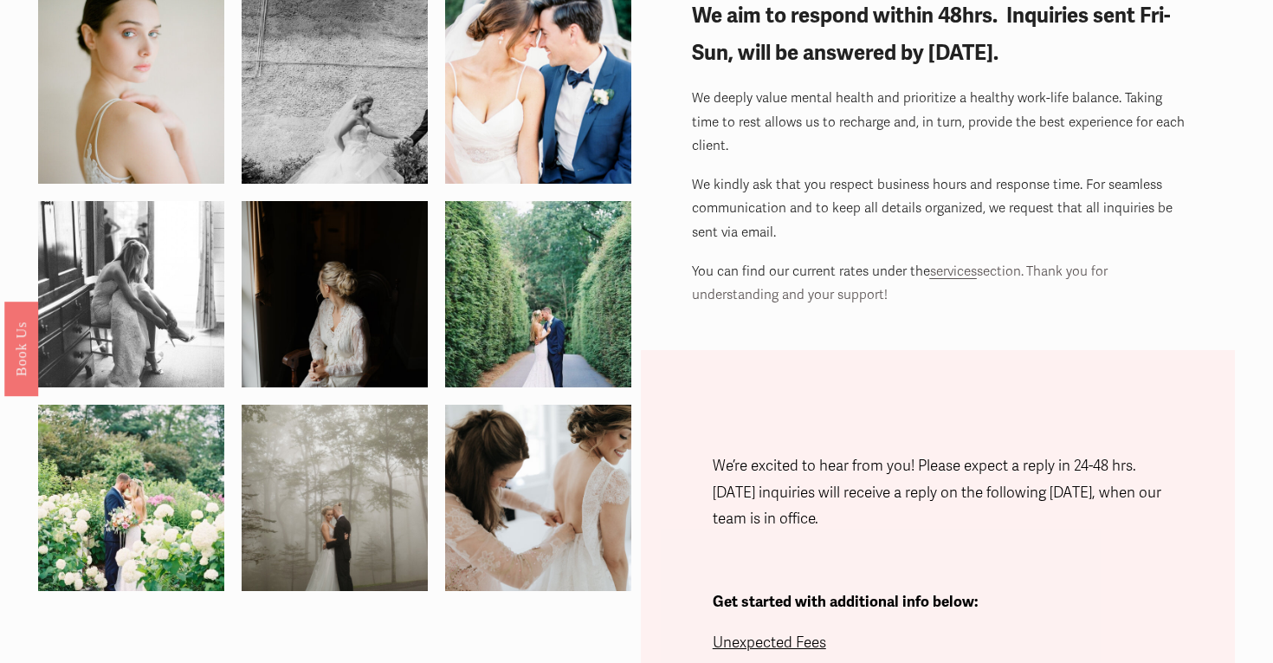
scroll to position [0, 0]
